Goal: Information Seeking & Learning: Learn about a topic

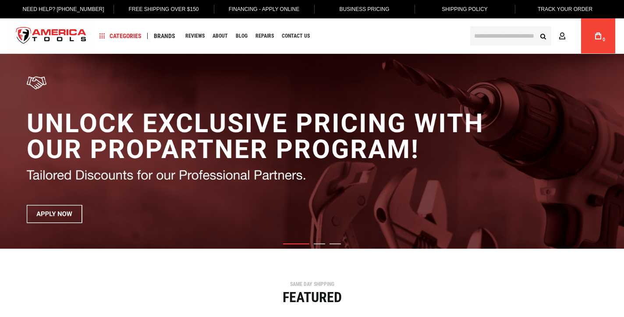
click at [248, 29] on div "Navigation Categories Plumbing Tools Drain Cleaning Diagnostics Pressing ‹ › Sa…" at bounding box center [279, 35] width 370 height 35
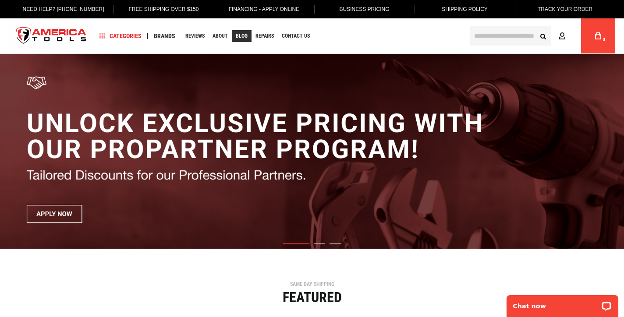
click at [243, 36] on span "Blog" at bounding box center [242, 35] width 12 height 5
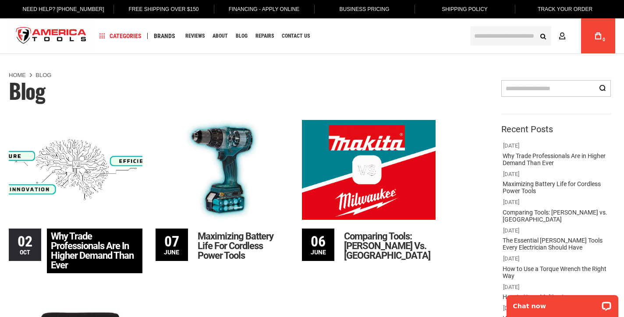
click at [67, 162] on img at bounding box center [76, 170] width 134 height 100
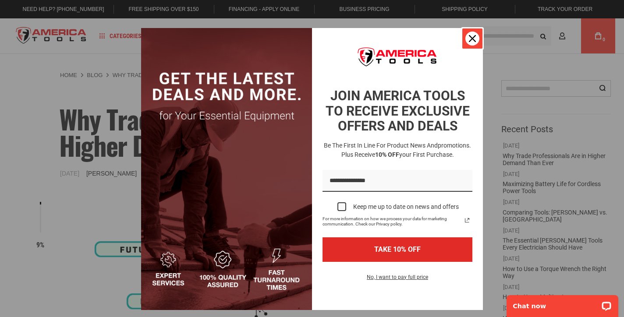
click at [473, 37] on icon "close icon" at bounding box center [472, 38] width 7 height 7
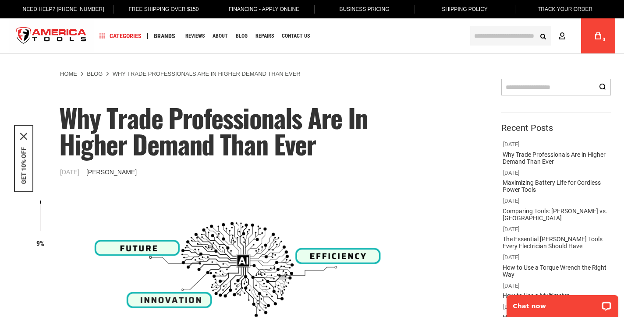
scroll to position [11, 0]
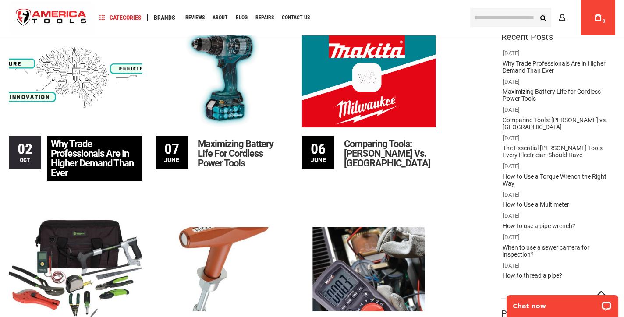
scroll to position [99, 0]
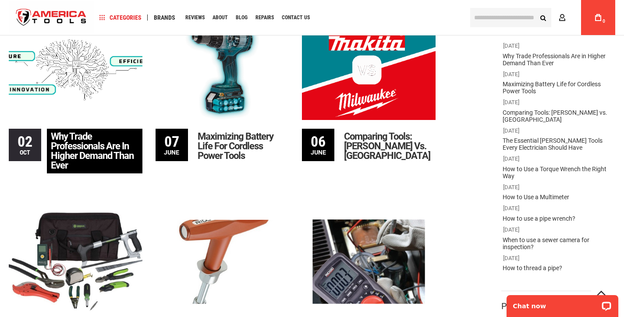
click at [59, 88] on img at bounding box center [76, 70] width 134 height 100
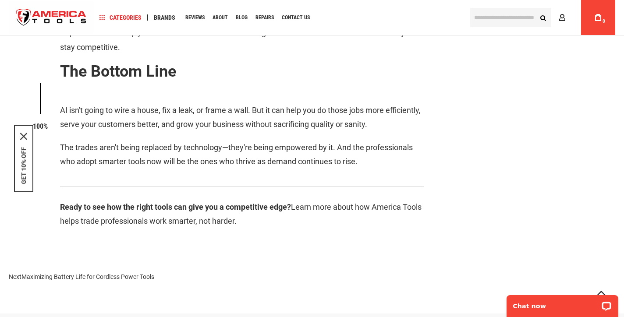
scroll to position [1404, 0]
